Goal: Task Accomplishment & Management: Use online tool/utility

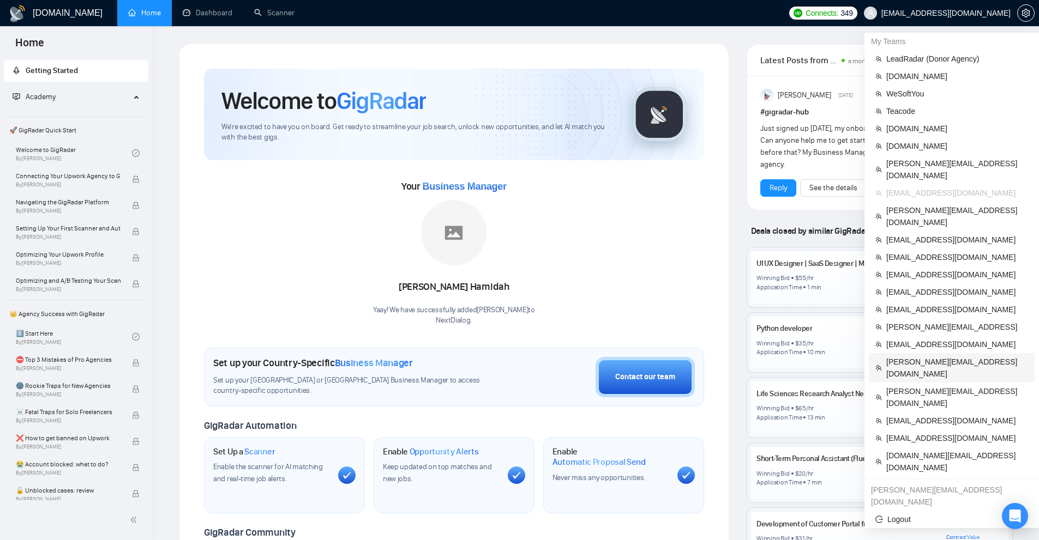
click at [897, 356] on span "[PERSON_NAME][EMAIL_ADDRESS][DOMAIN_NAME]" at bounding box center [957, 368] width 142 height 24
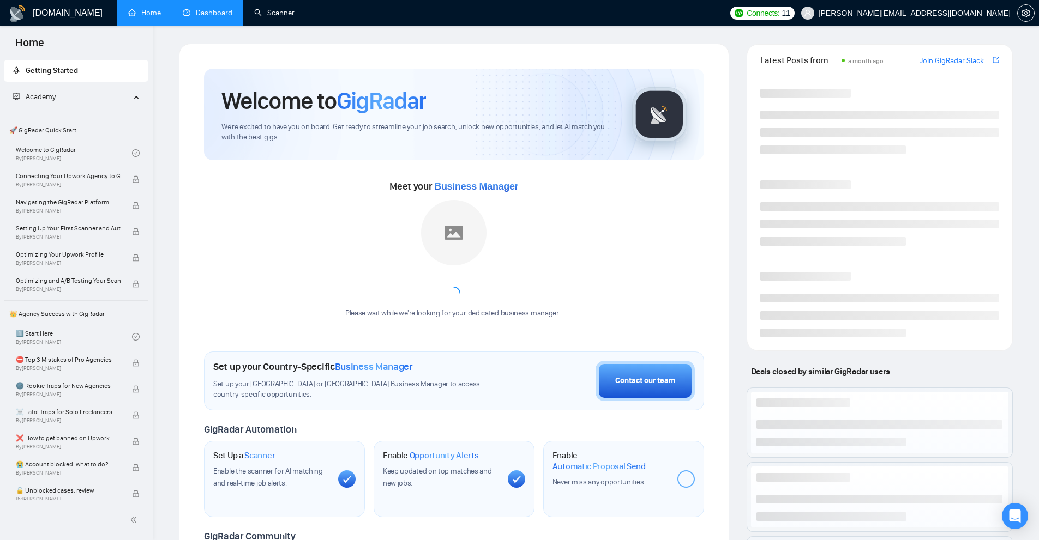
click at [218, 12] on link "Dashboard" at bounding box center [208, 12] width 50 height 9
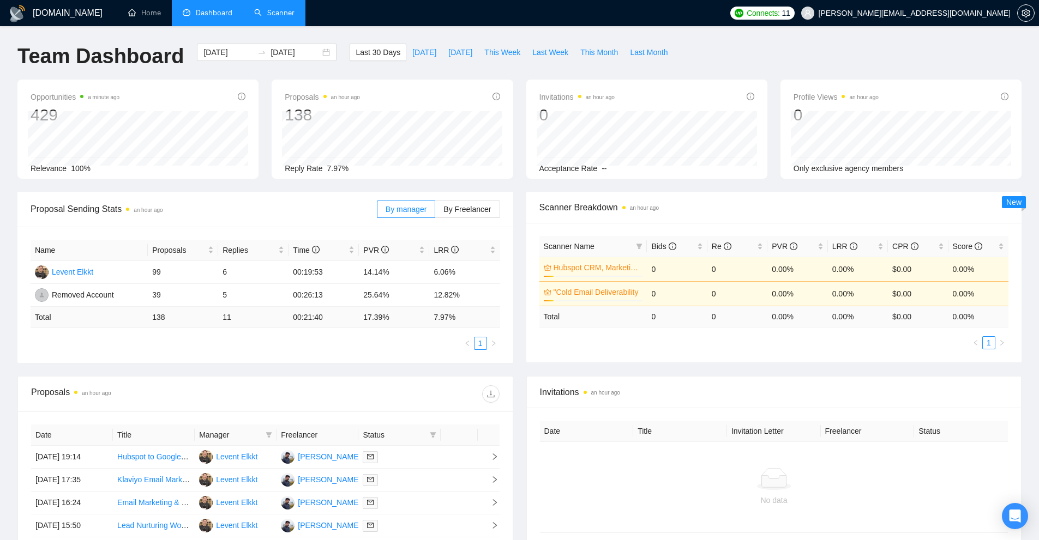
click at [291, 17] on link "Scanner" at bounding box center [274, 12] width 40 height 9
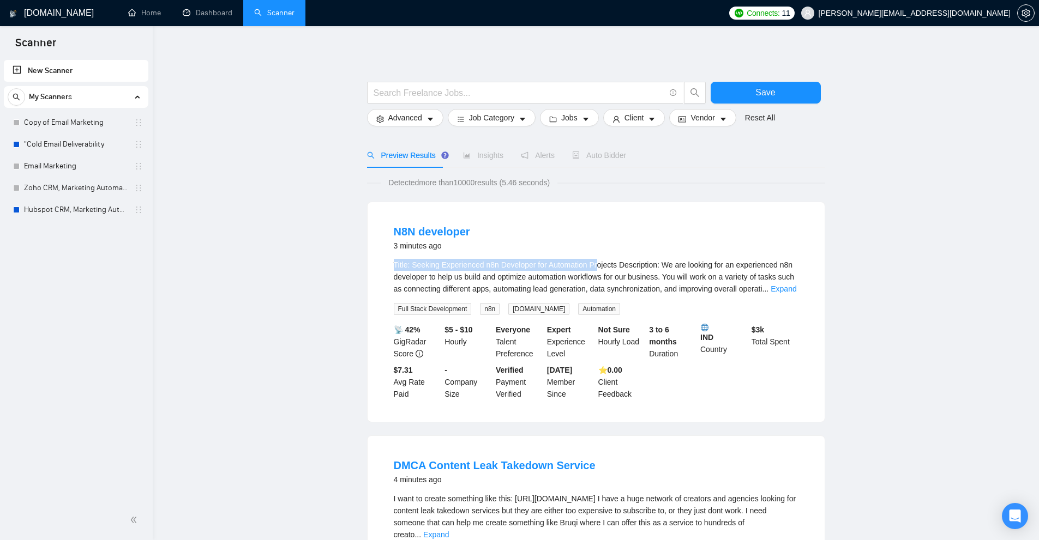
drag, startPoint x: 459, startPoint y: 265, endPoint x: 594, endPoint y: 266, distance: 135.3
click at [594, 266] on li "N8N developer 3 minutes ago Title: Seeking Experienced n8n Developer for Automa…" at bounding box center [596, 312] width 431 height 194
click at [594, 266] on span "Title: Seeking Experienced n8n Developer for Automation Projects Description: W…" at bounding box center [594, 277] width 401 height 33
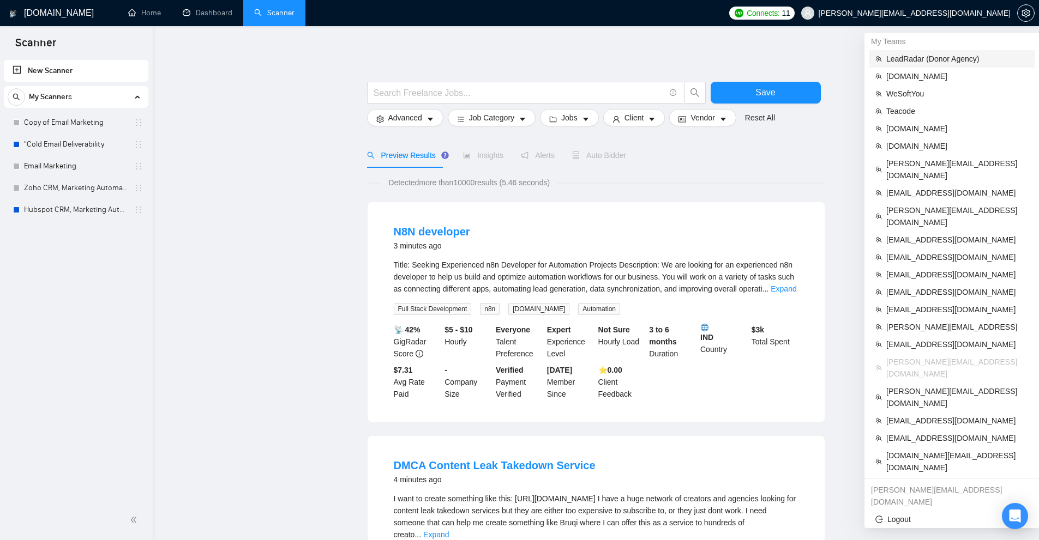
click at [936, 59] on span "LeadRadar (Donor Agency)" at bounding box center [957, 59] width 142 height 12
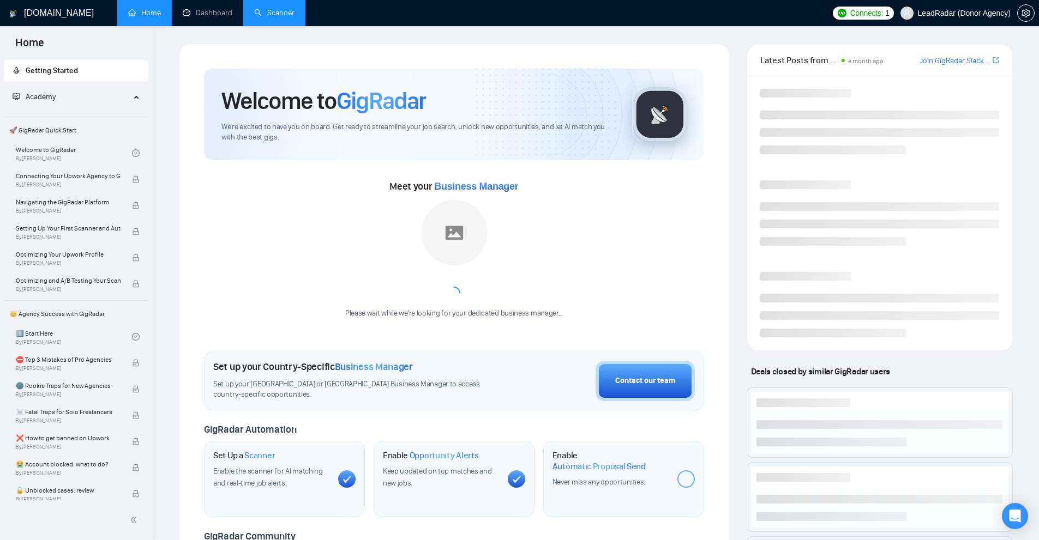
click at [274, 8] on link "Scanner" at bounding box center [274, 12] width 40 height 9
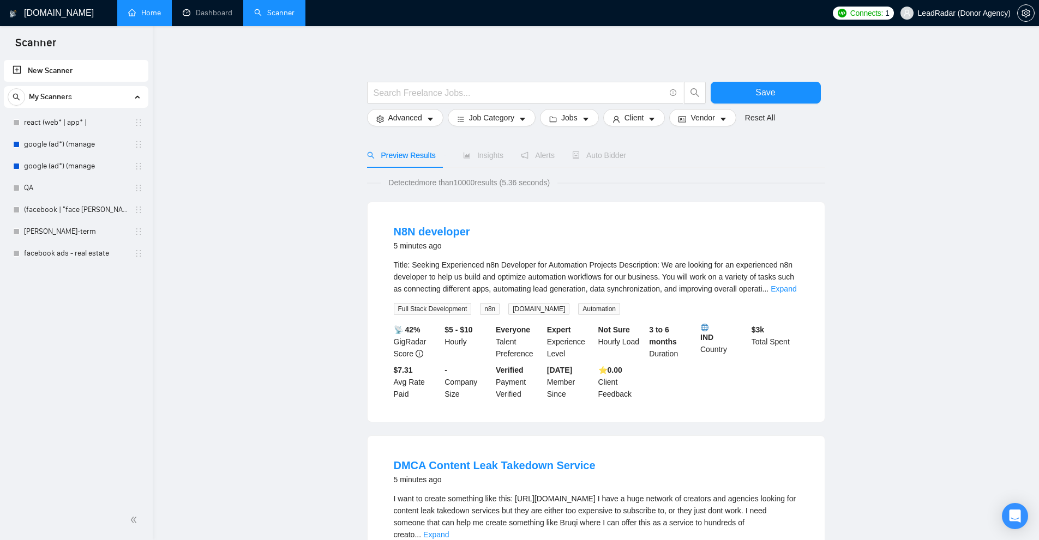
click at [135, 10] on link "Home" at bounding box center [144, 12] width 33 height 9
